Goal: Task Accomplishment & Management: Manage account settings

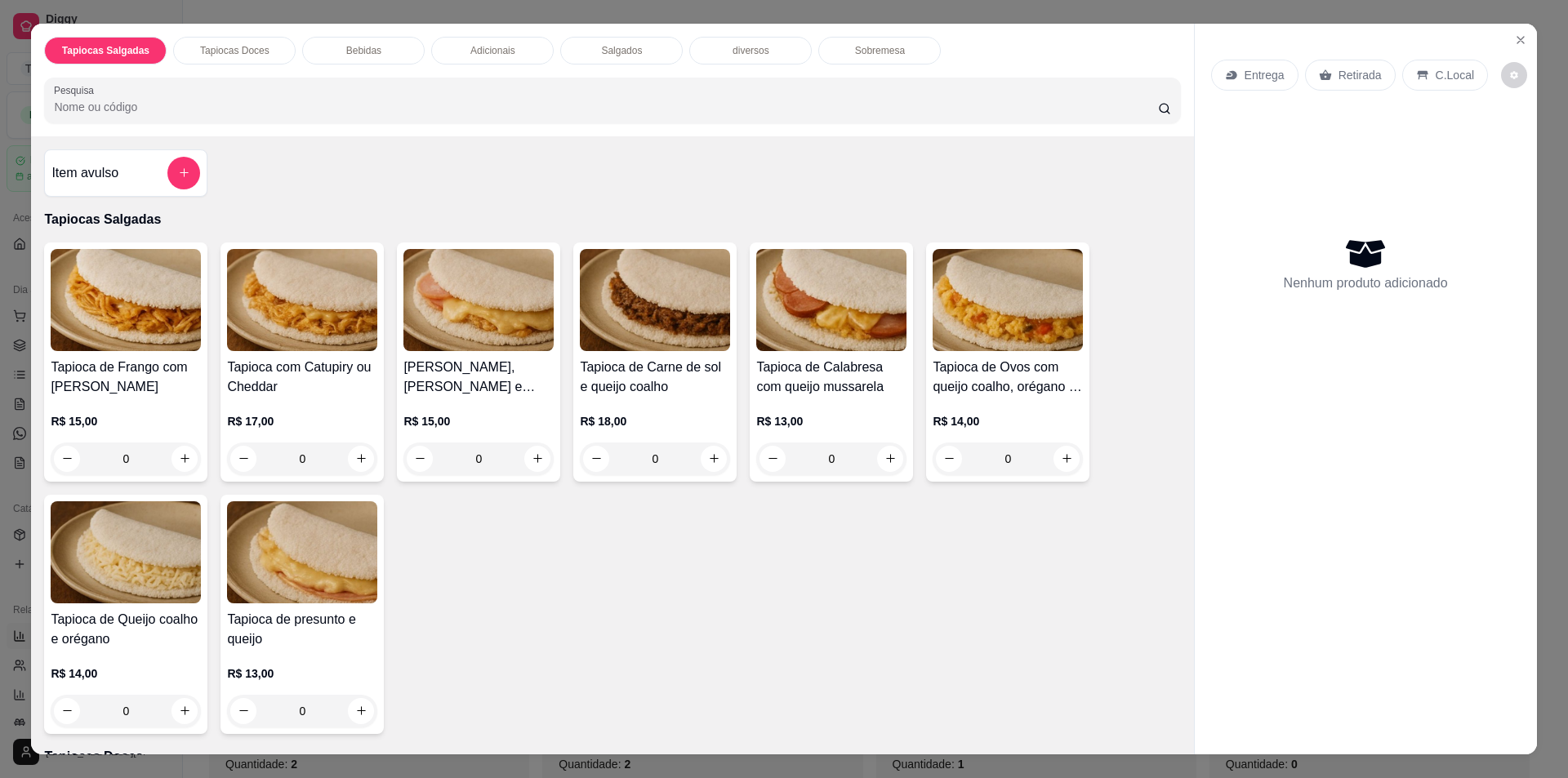
select select "ALL"
select select "0"
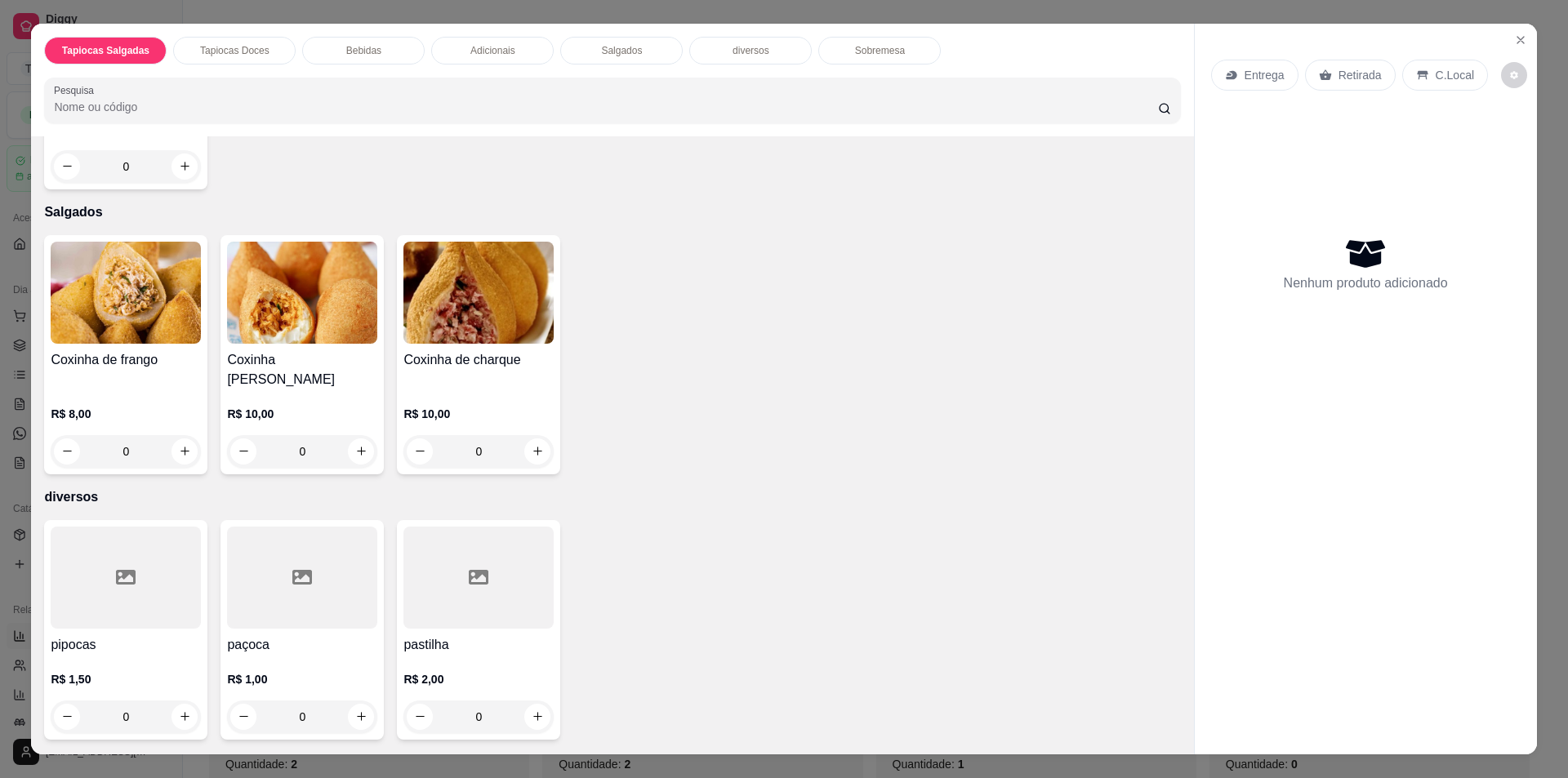
scroll to position [1389, 0]
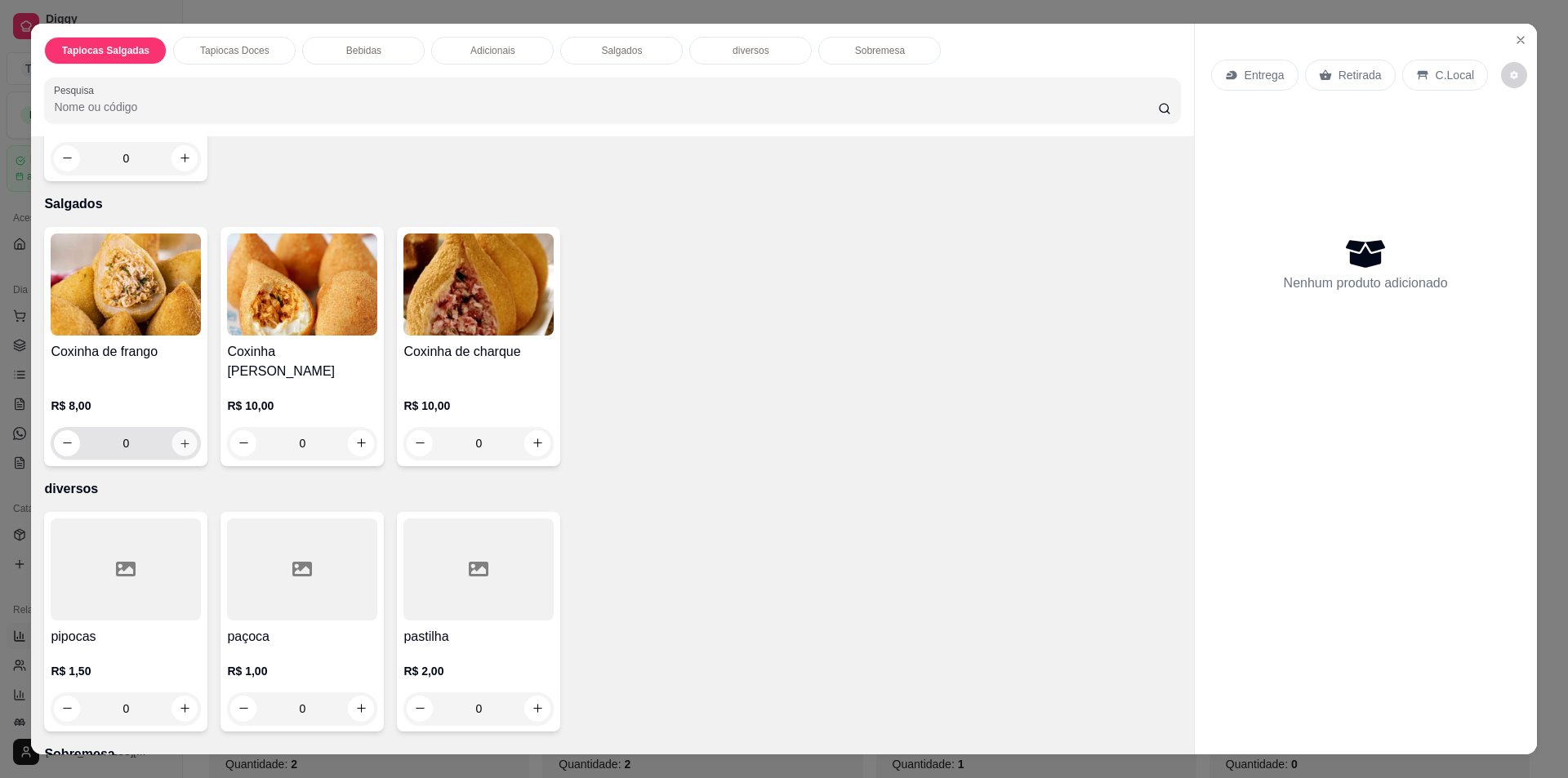
click at [179, 437] on icon "increase-product-quantity" at bounding box center [184, 443] width 13 height 13
type input "2"
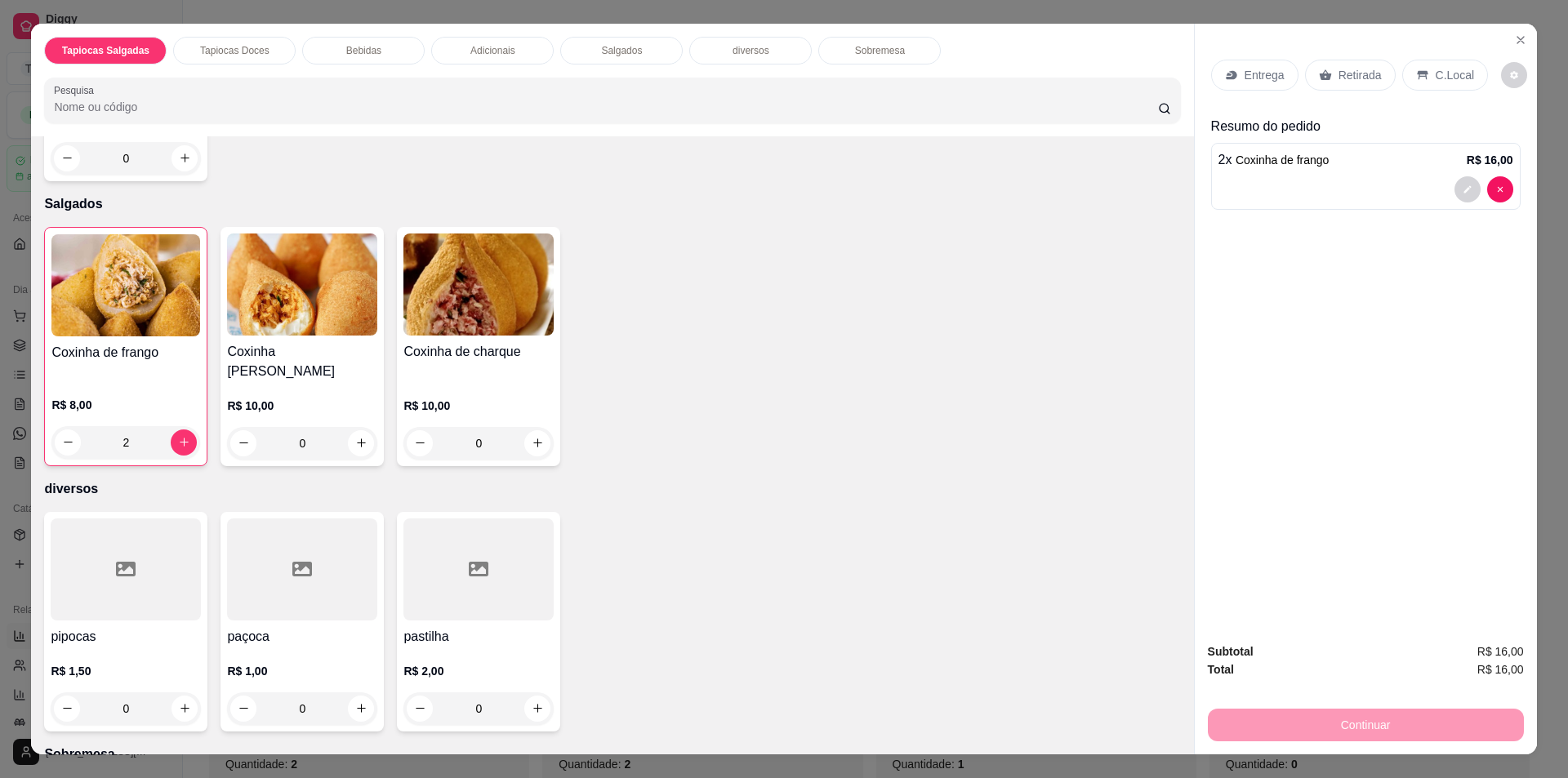
click at [1346, 82] on p "Retirada" at bounding box center [1360, 75] width 43 height 17
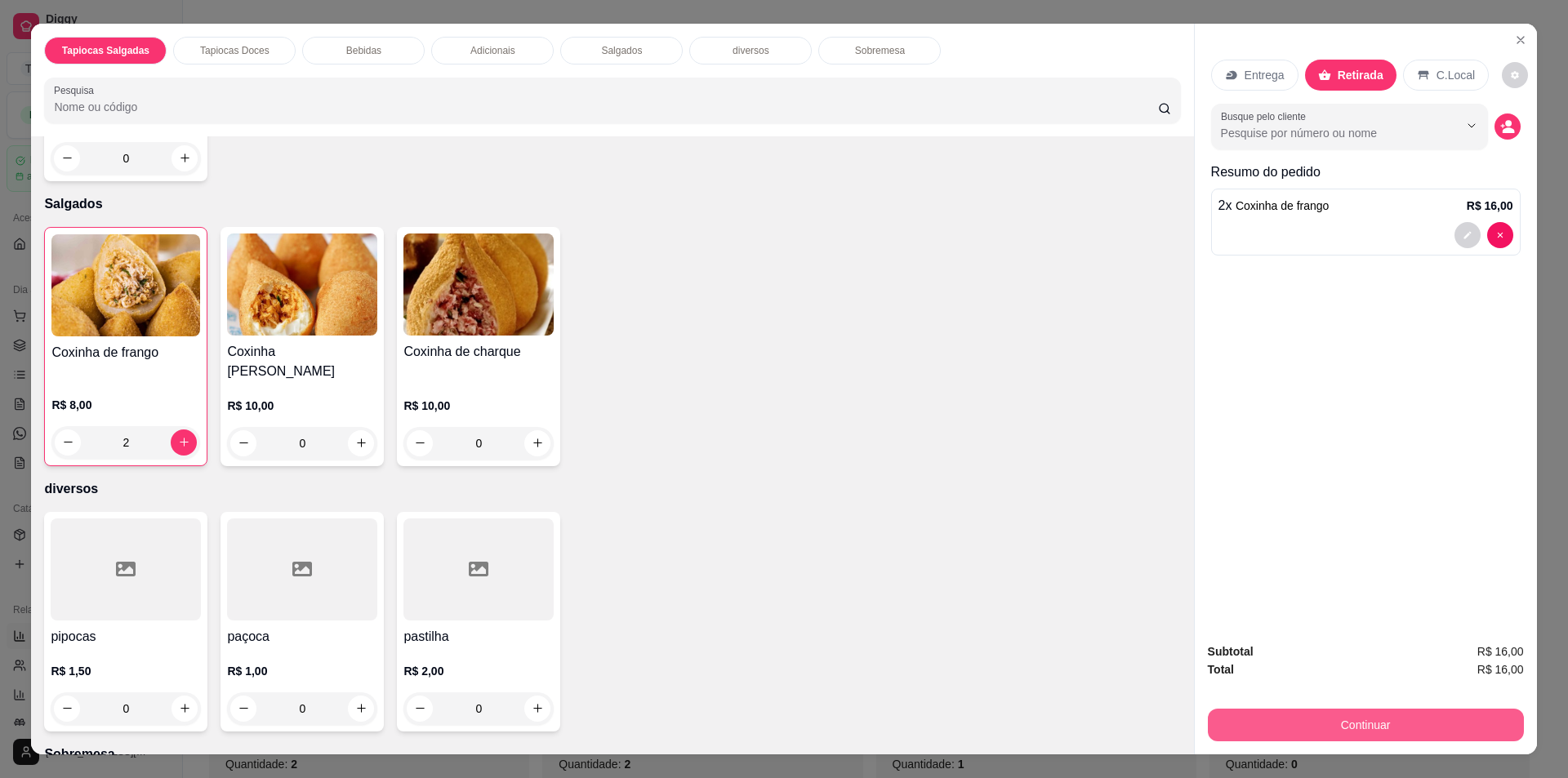
click at [1379, 711] on button "Continuar" at bounding box center [1366, 724] width 316 height 32
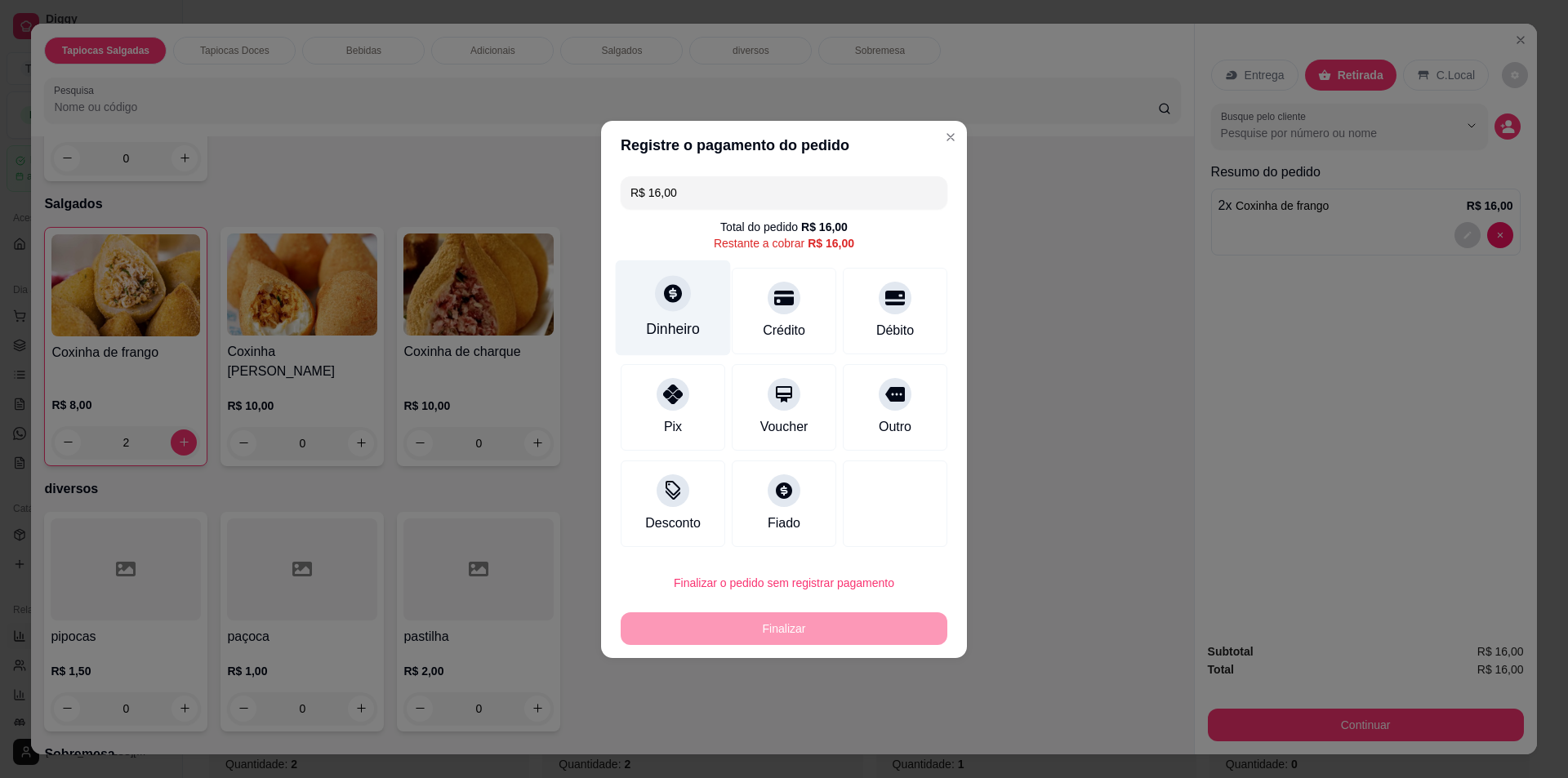
click at [667, 329] on div "Dinheiro" at bounding box center [672, 329] width 54 height 21
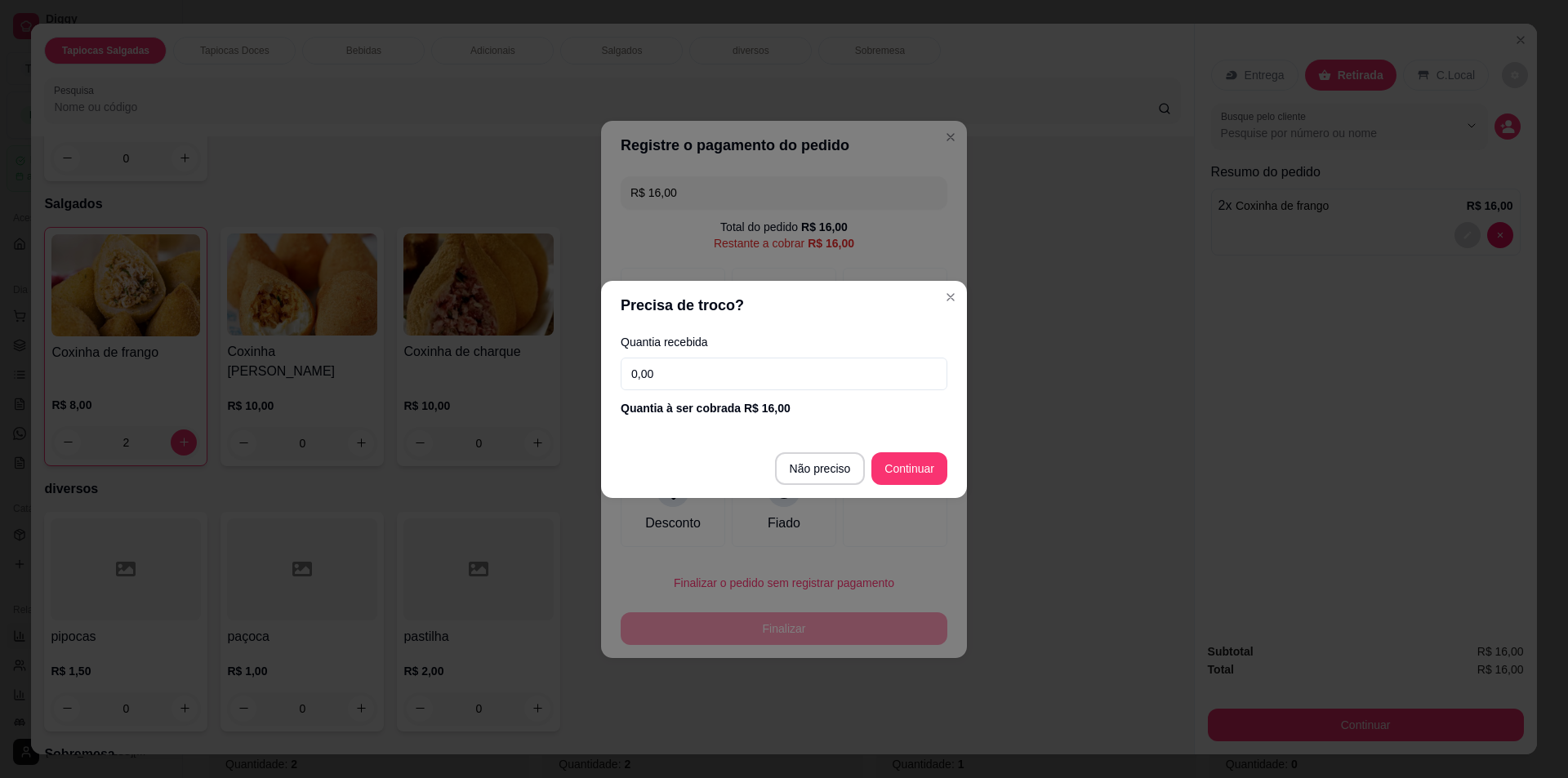
drag, startPoint x: 679, startPoint y: 338, endPoint x: 688, endPoint y: 366, distance: 29.4
click at [682, 338] on label "Quantia recebida" at bounding box center [784, 343] width 327 height 12
click at [690, 398] on div "Quantia recebida 0,00 Quantia à ser cobrada R$ 16,00" at bounding box center [784, 376] width 366 height 93
click at [681, 364] on input "0,00" at bounding box center [784, 374] width 327 height 32
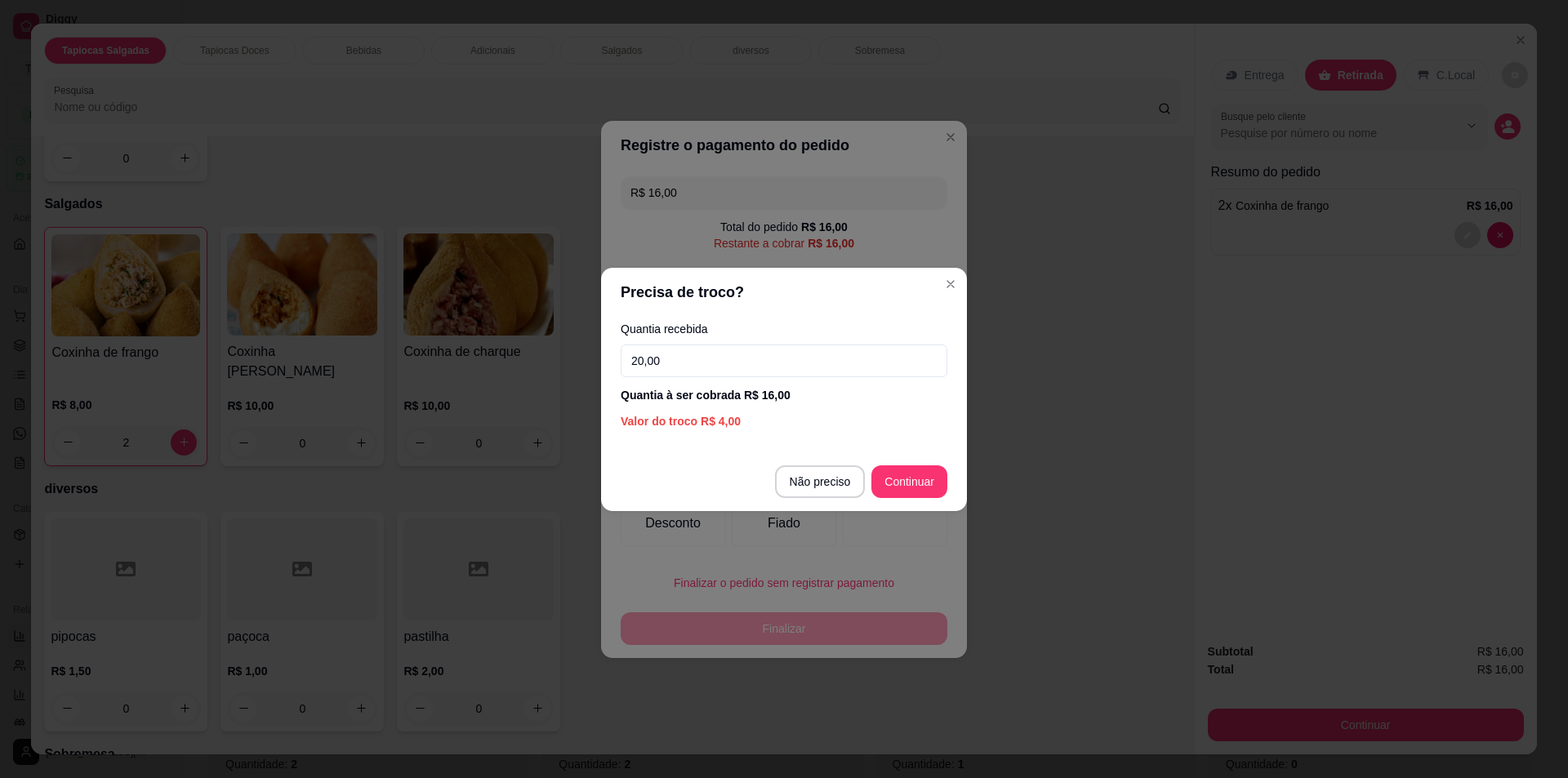
type input "20,00"
click at [923, 467] on footer "Não preciso Continuar" at bounding box center [784, 482] width 366 height 59
type input "R$ 0,00"
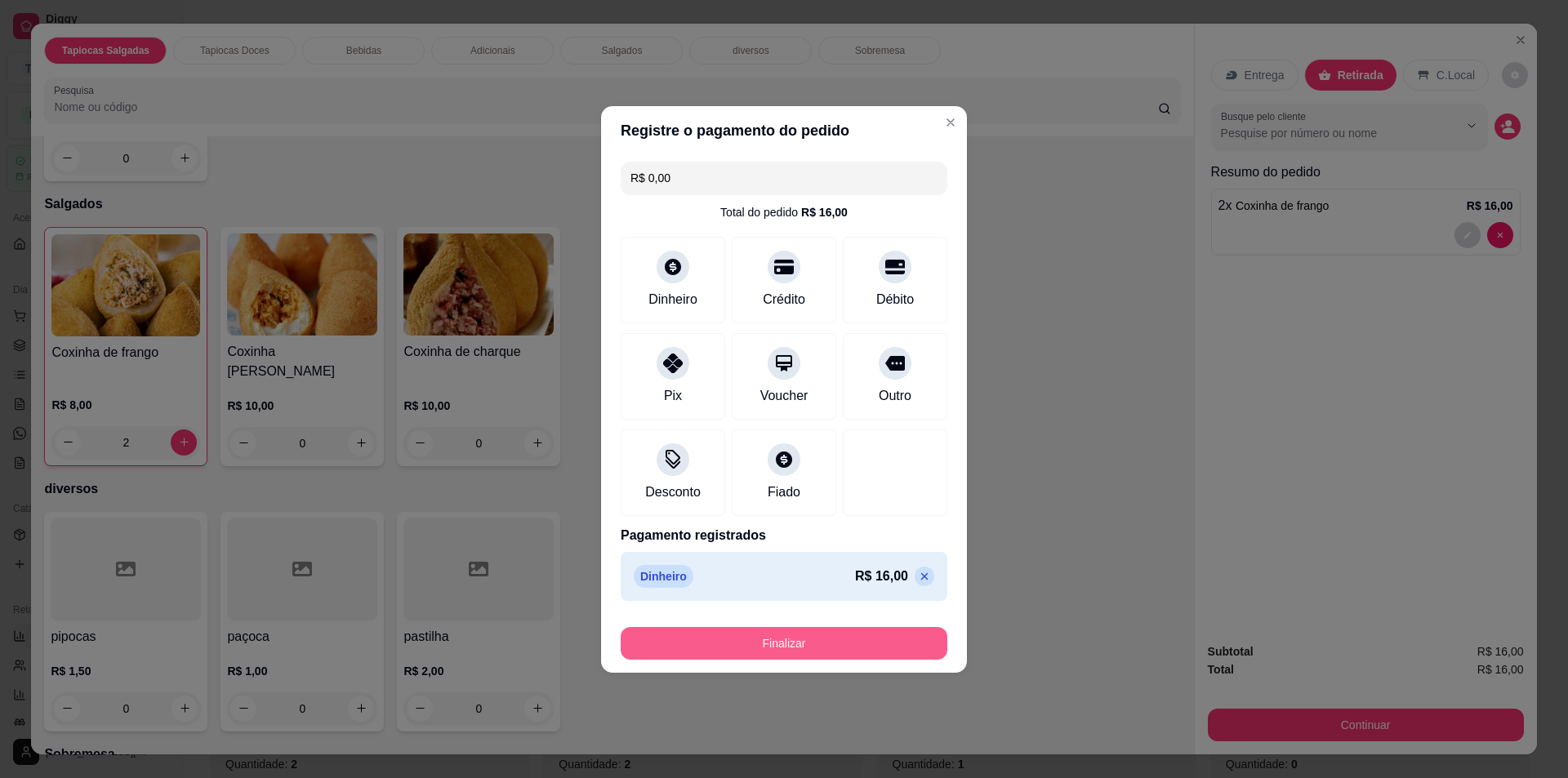
click at [863, 648] on button "Finalizar" at bounding box center [784, 643] width 327 height 32
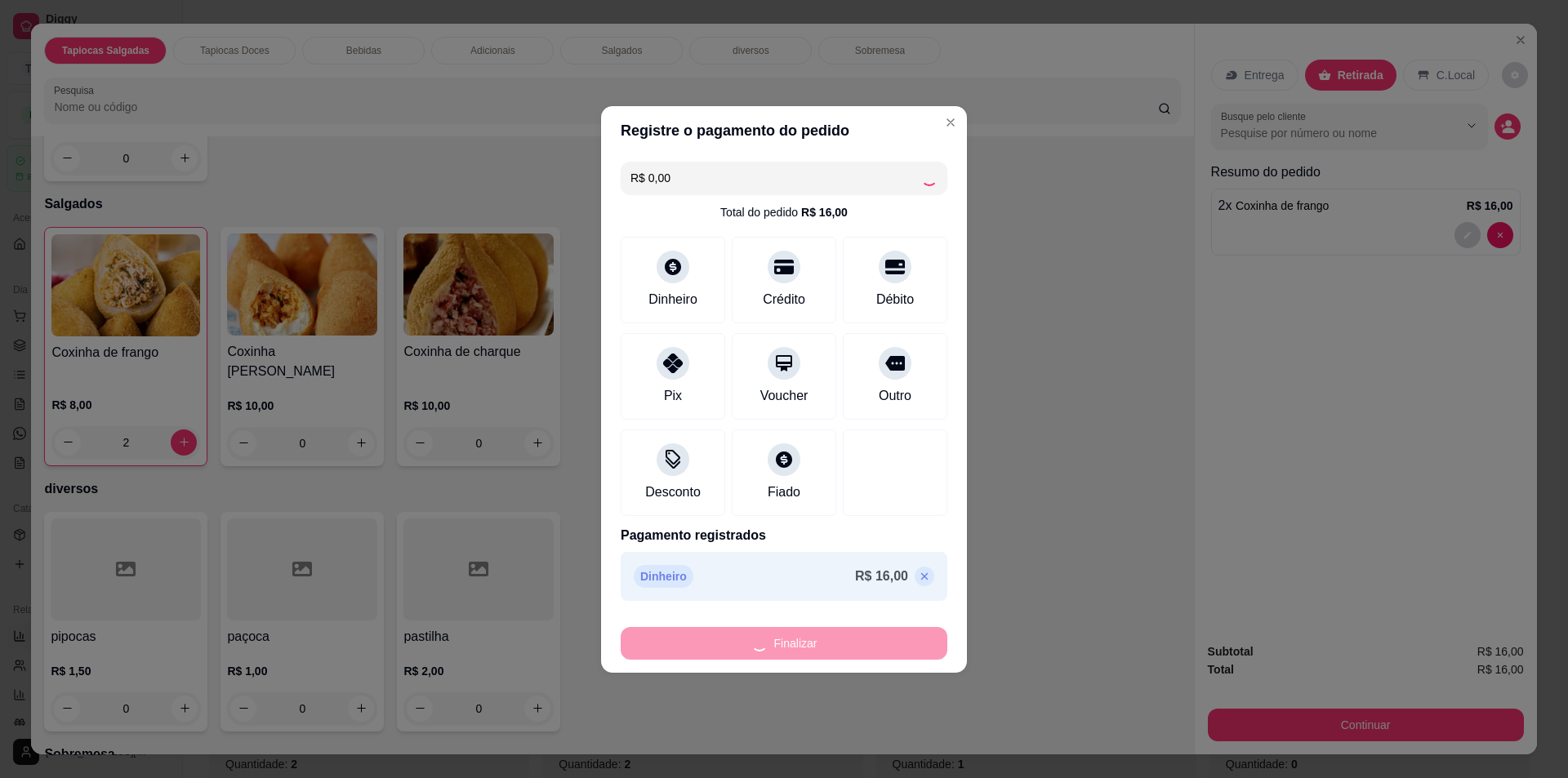
type input "0"
type input "-R$ 16,00"
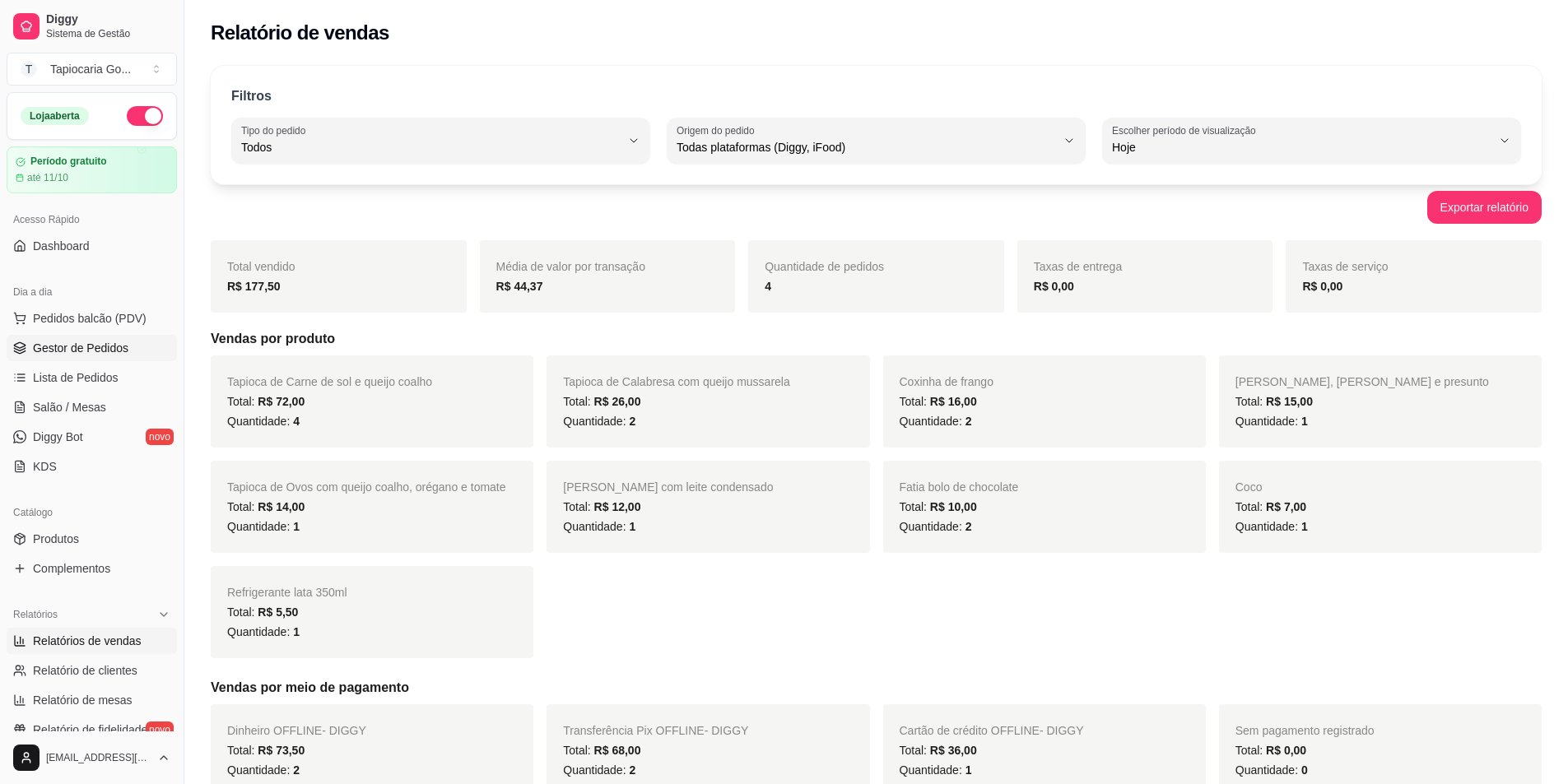
click at [51, 339] on link "Gestor de Pedidos" at bounding box center [91, 348] width 170 height 27
click at [63, 376] on span "Lista de Pedidos" at bounding box center [75, 378] width 86 height 17
click at [67, 347] on span "Gestor de Pedidos" at bounding box center [80, 348] width 95 height 17
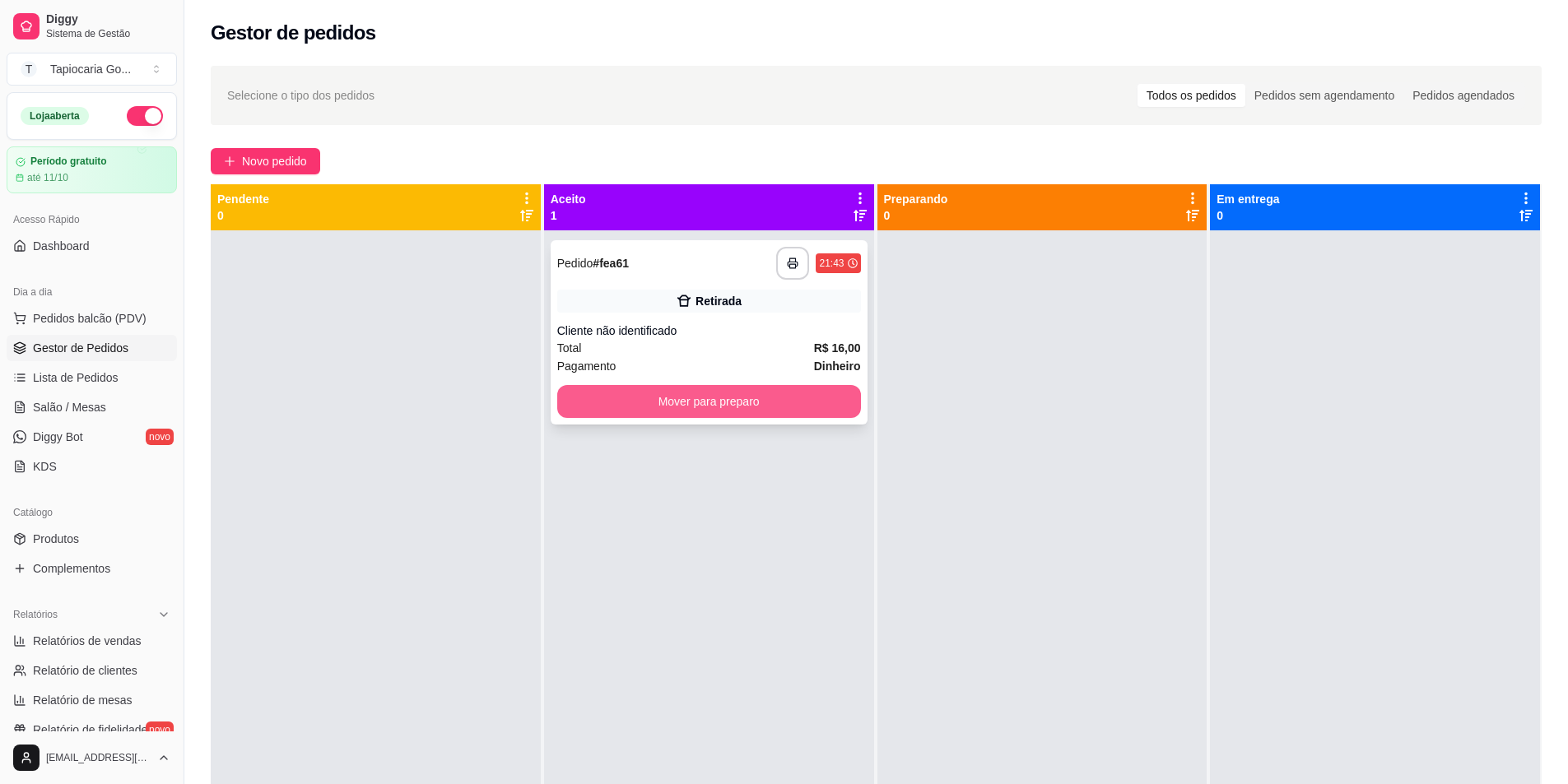
click at [765, 400] on button "Mover para preparo" at bounding box center [709, 401] width 304 height 32
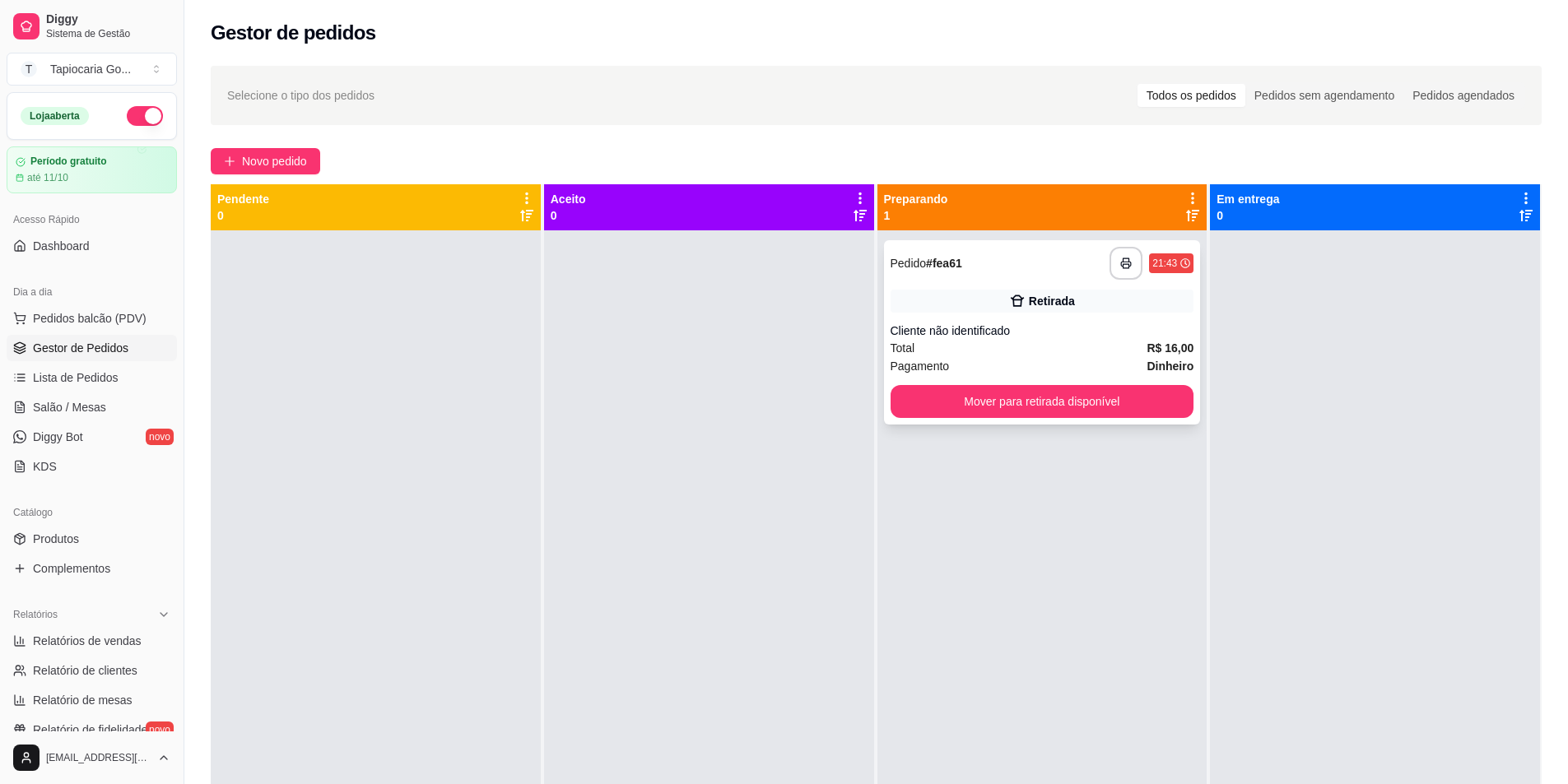
click at [1016, 378] on div "**********" at bounding box center [1043, 332] width 317 height 184
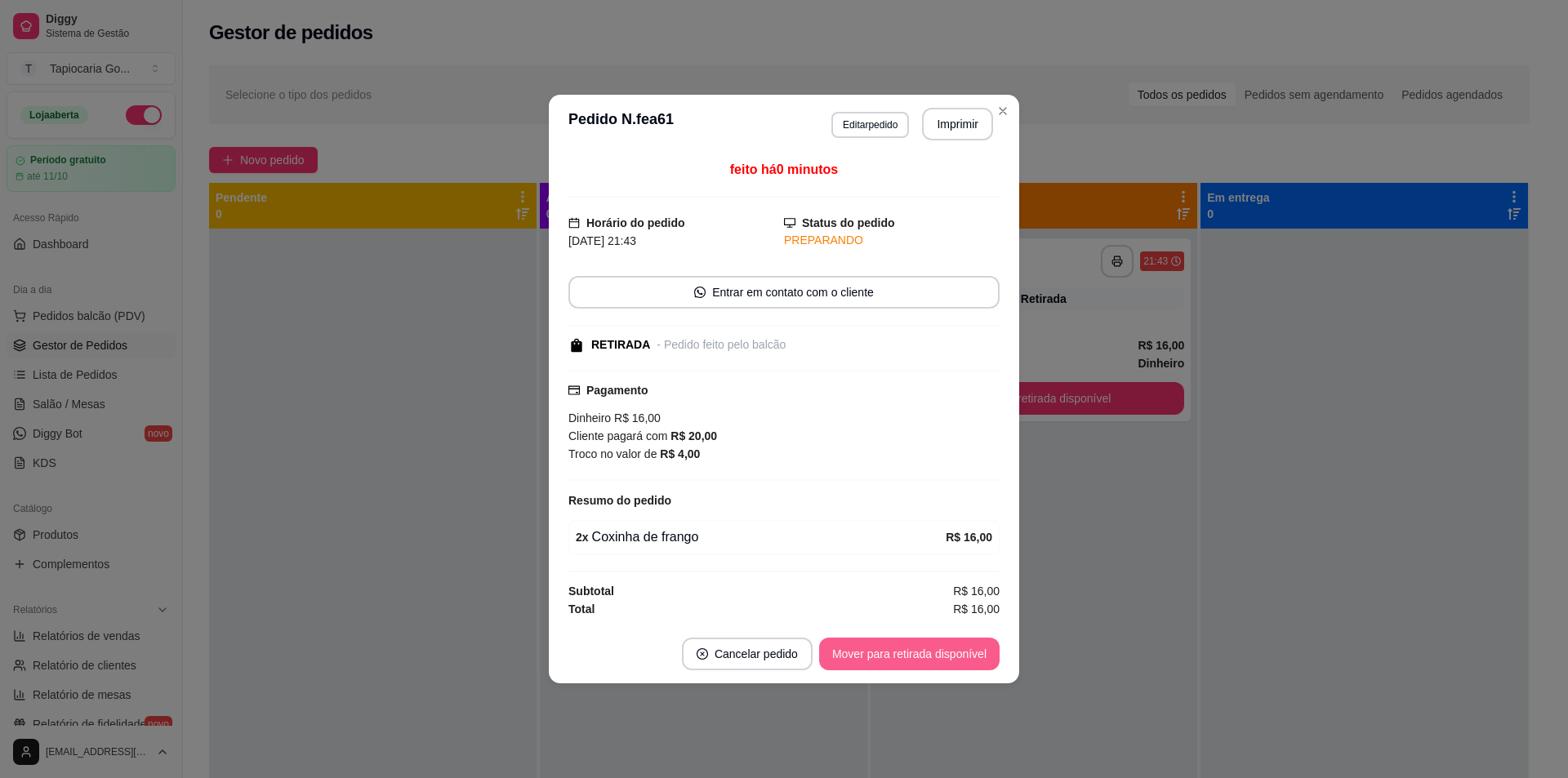
click at [927, 641] on button "Mover para retirada disponível" at bounding box center [908, 654] width 181 height 32
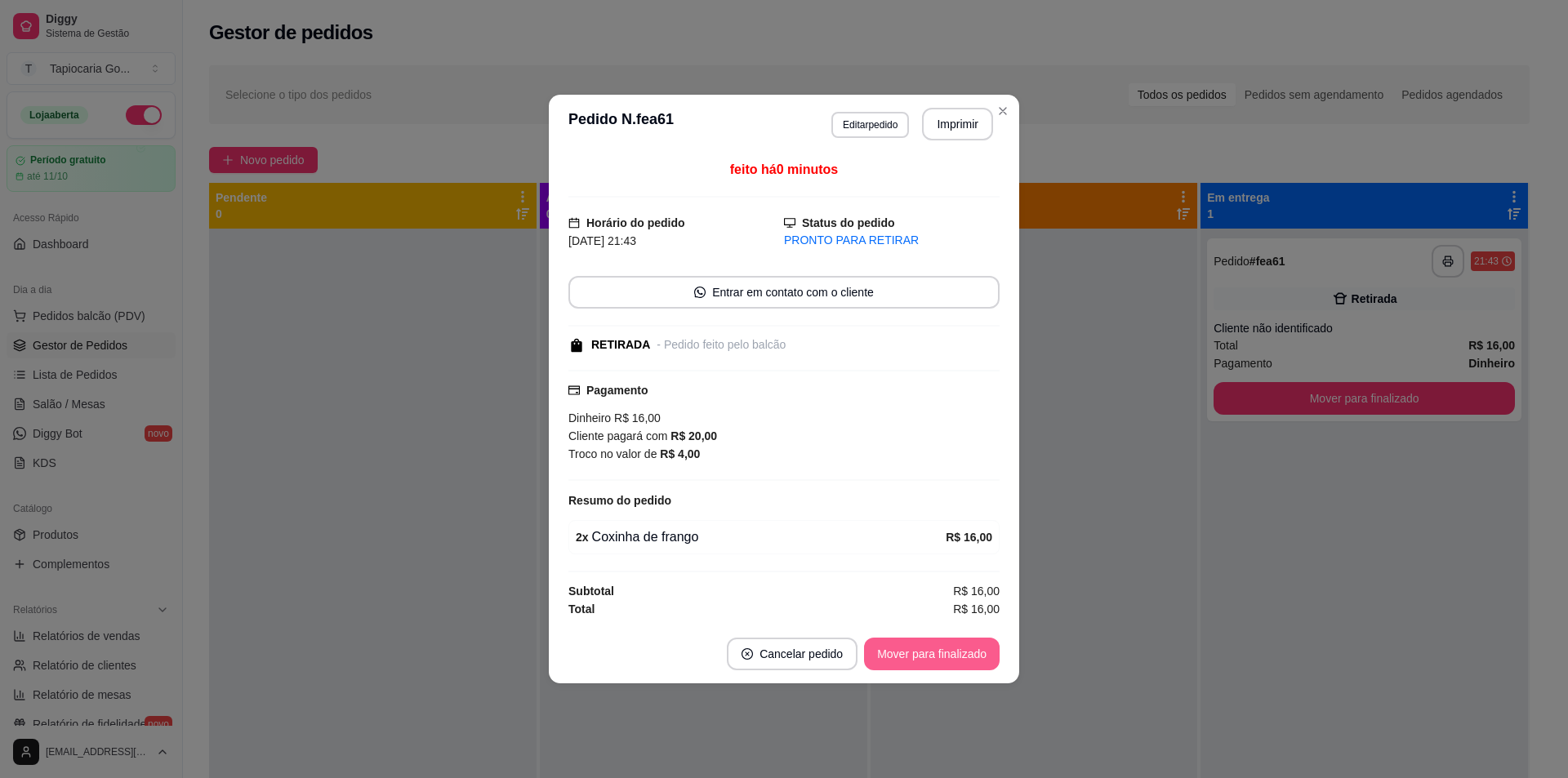
click at [945, 653] on button "Mover para finalizado" at bounding box center [931, 654] width 136 height 32
